Goal: Transaction & Acquisition: Subscribe to service/newsletter

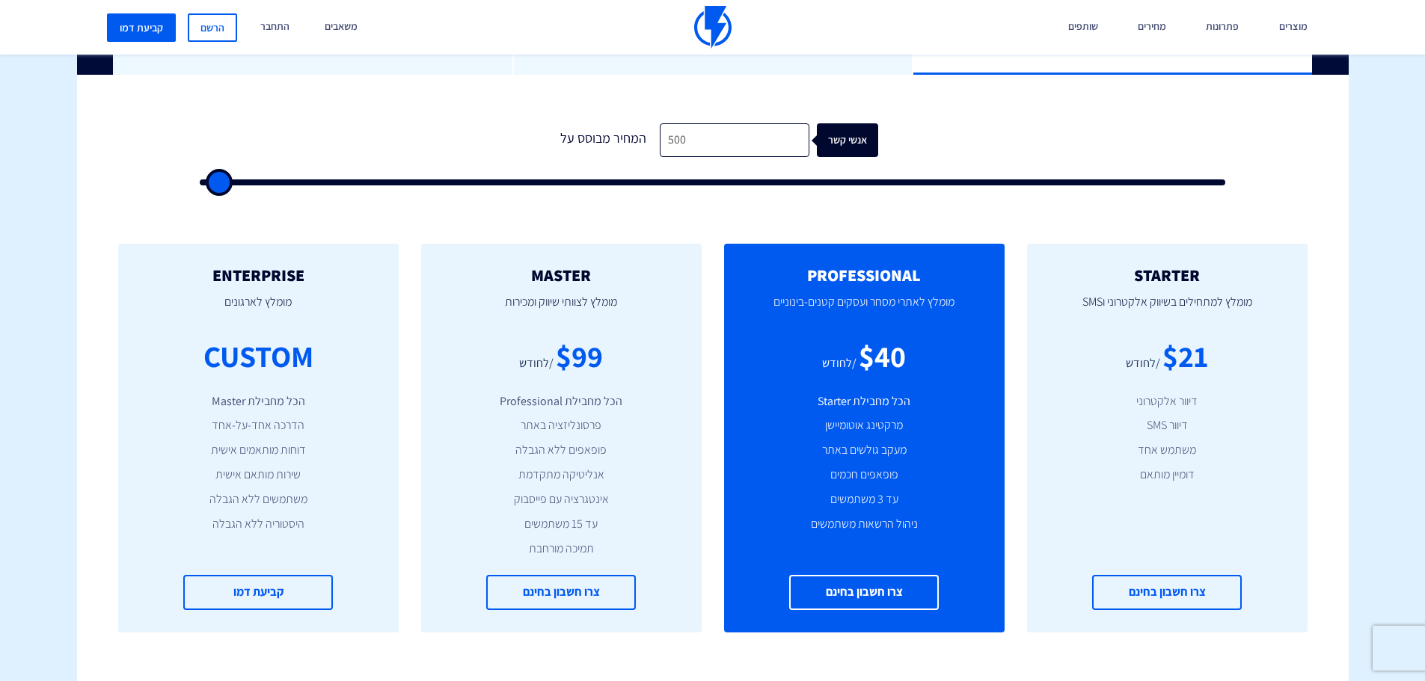
scroll to position [299, 0]
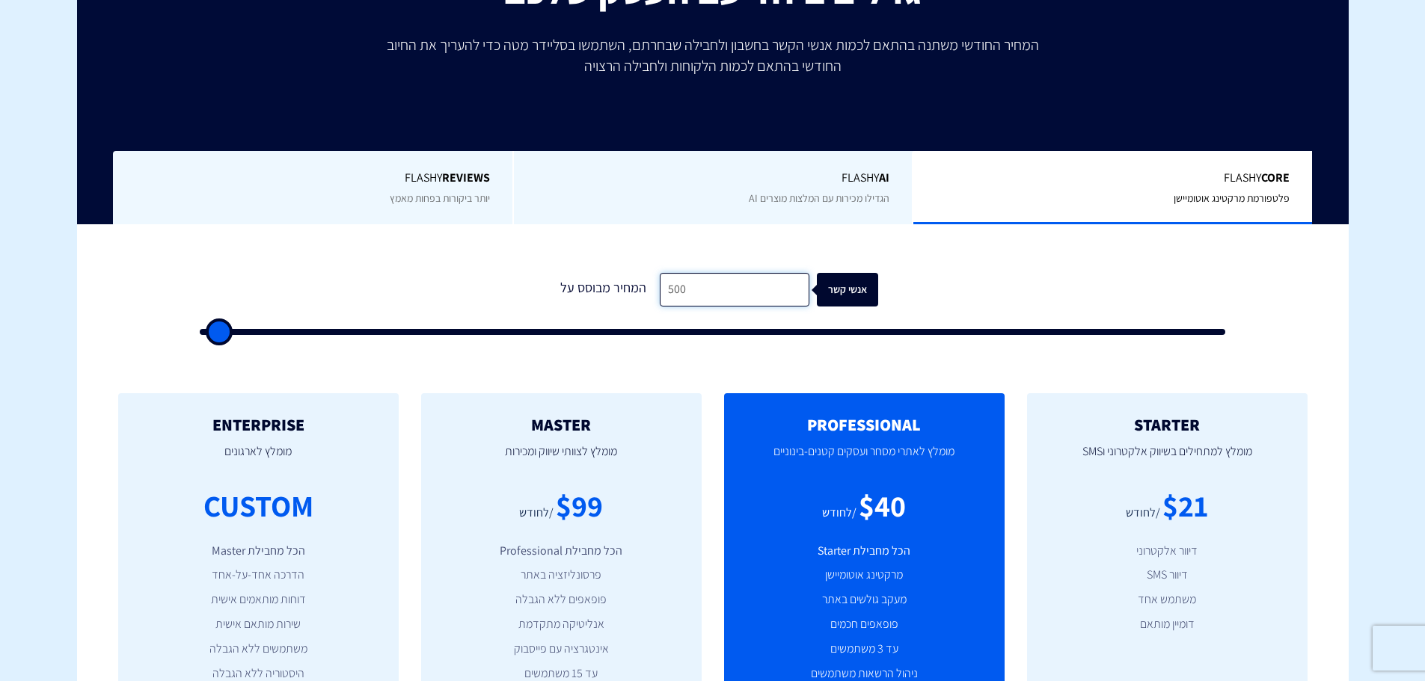
drag, startPoint x: 748, startPoint y: 289, endPoint x: 548, endPoint y: 269, distance: 201.6
click at [548, 269] on div "1 המחיר מבוסס על 500 אנשי קשר" at bounding box center [713, 300] width 1056 height 128
type input "1"
type input "500"
type input "15"
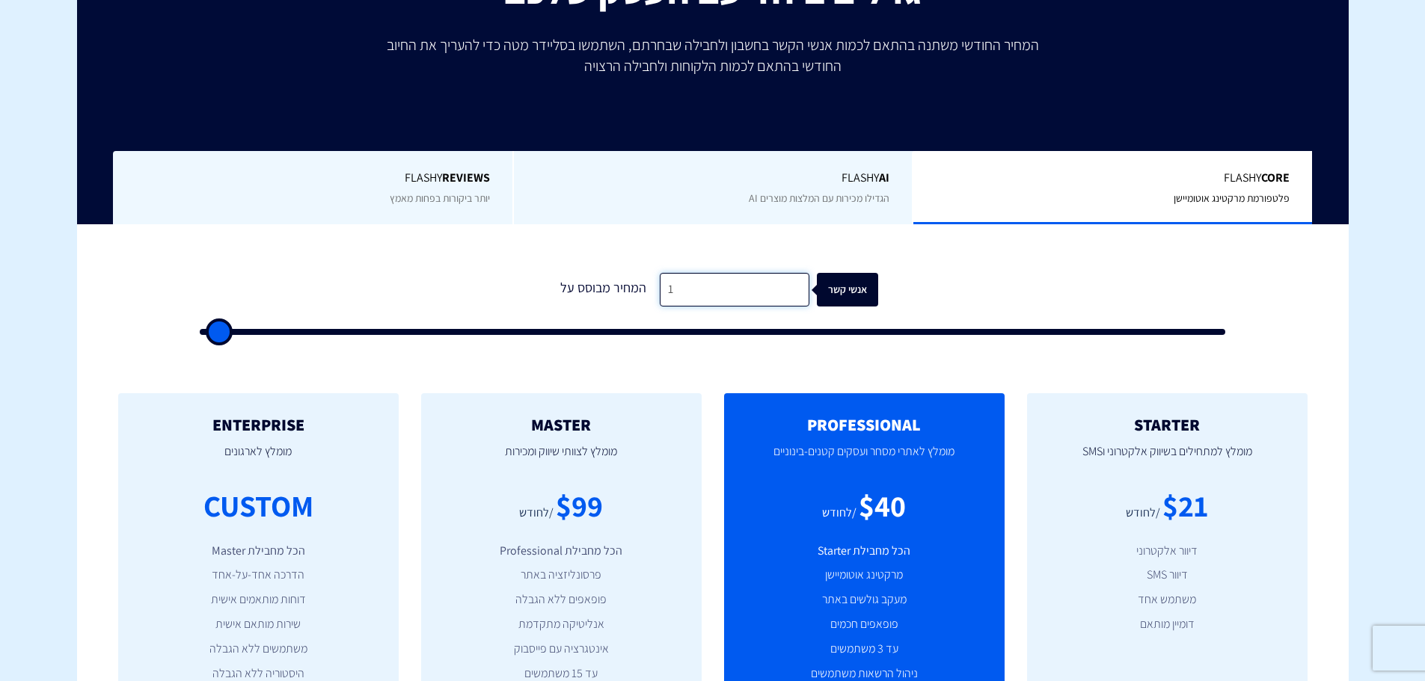
type input "500"
type input "152"
type input "500"
type input "1,523"
type input "1500"
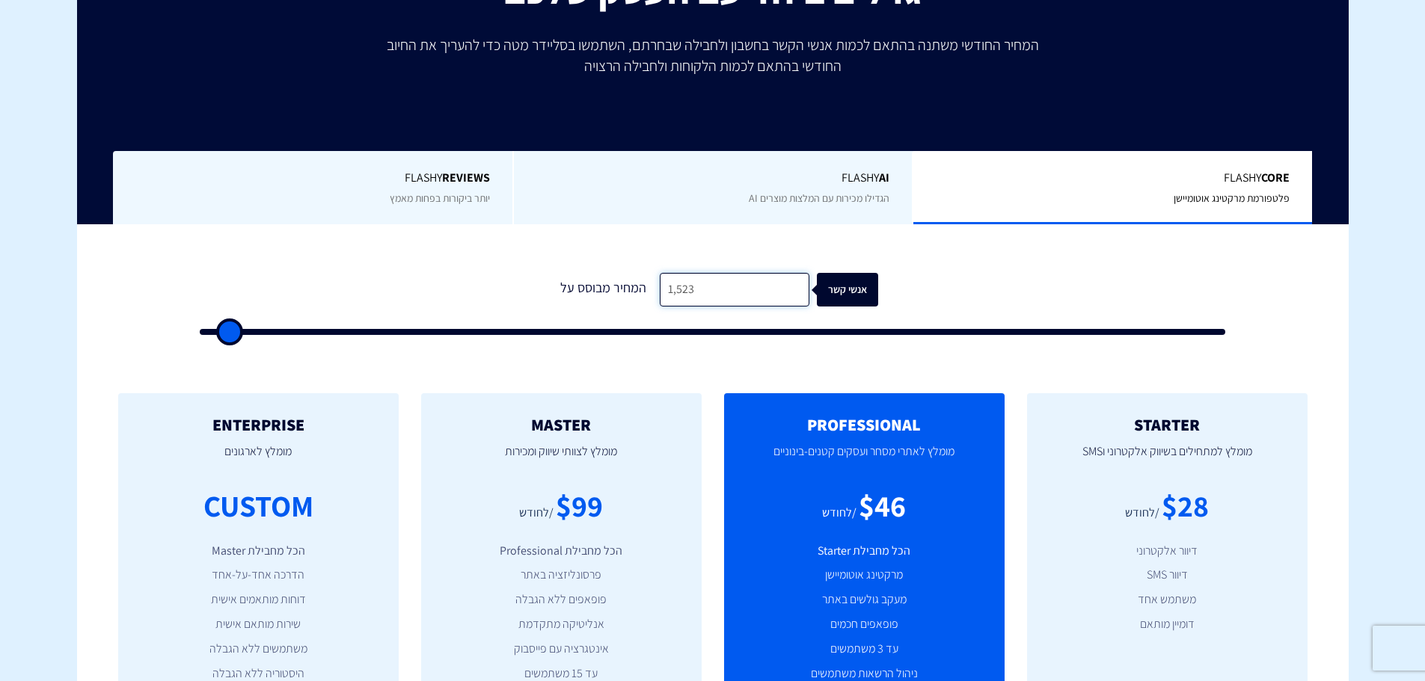
type input "152"
type input "500"
type input "1,523"
type input "1500"
type input "15,233"
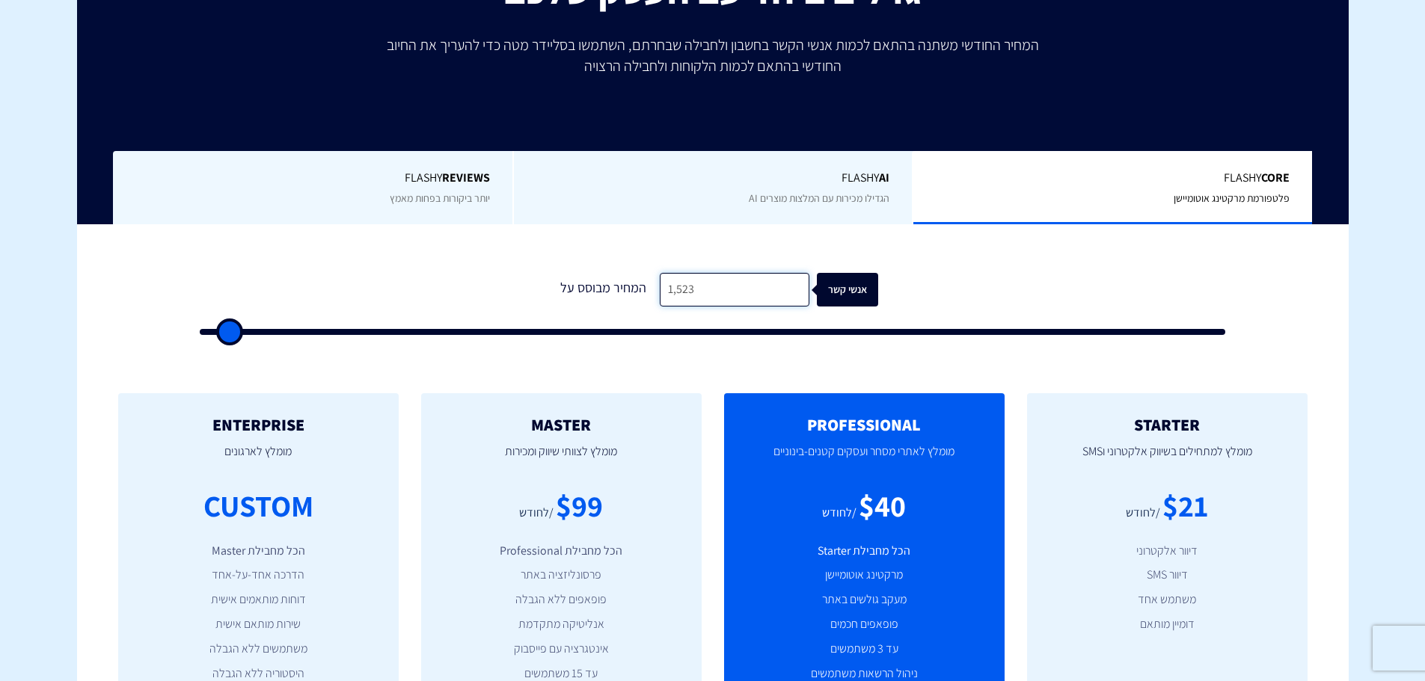
type input "15000"
type input "15,233"
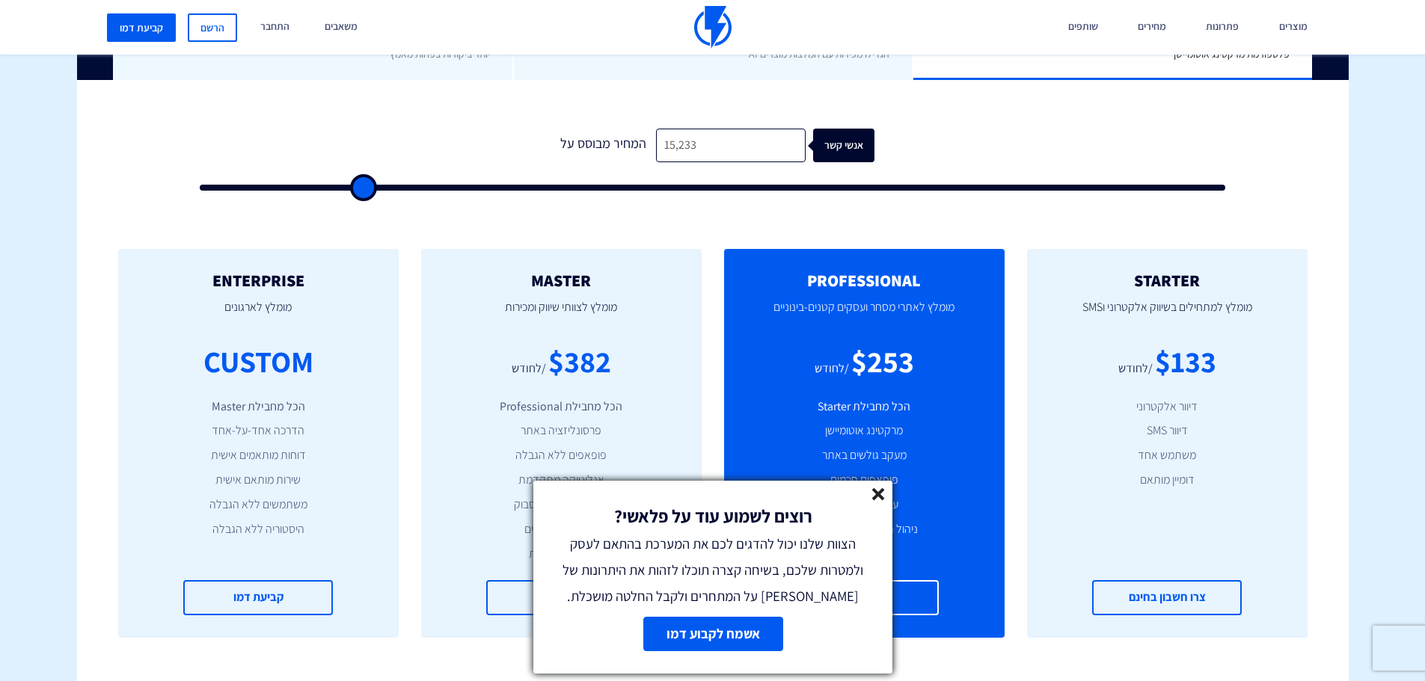
scroll to position [449, 0]
